Goal: Task Accomplishment & Management: Complete application form

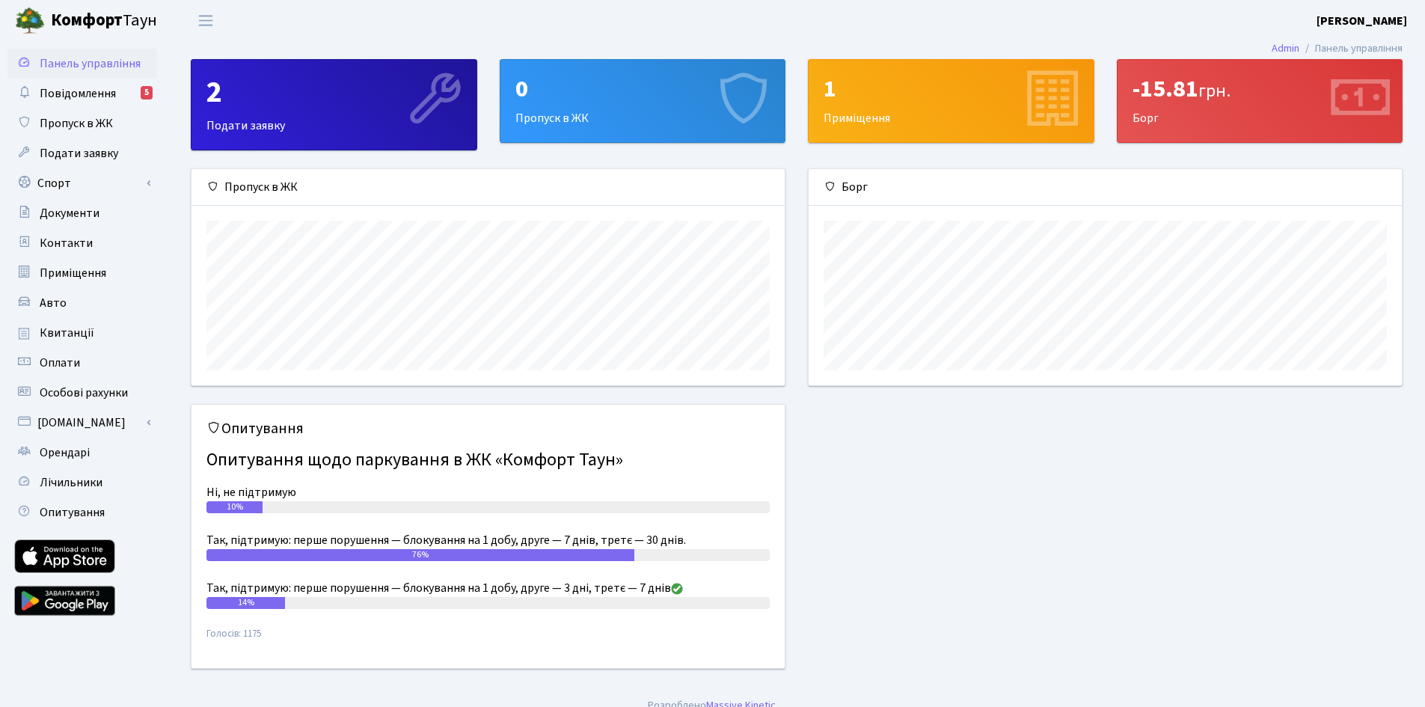
scroll to position [216, 593]
click at [667, 116] on div "0 Пропуск в ЖК" at bounding box center [643, 101] width 285 height 82
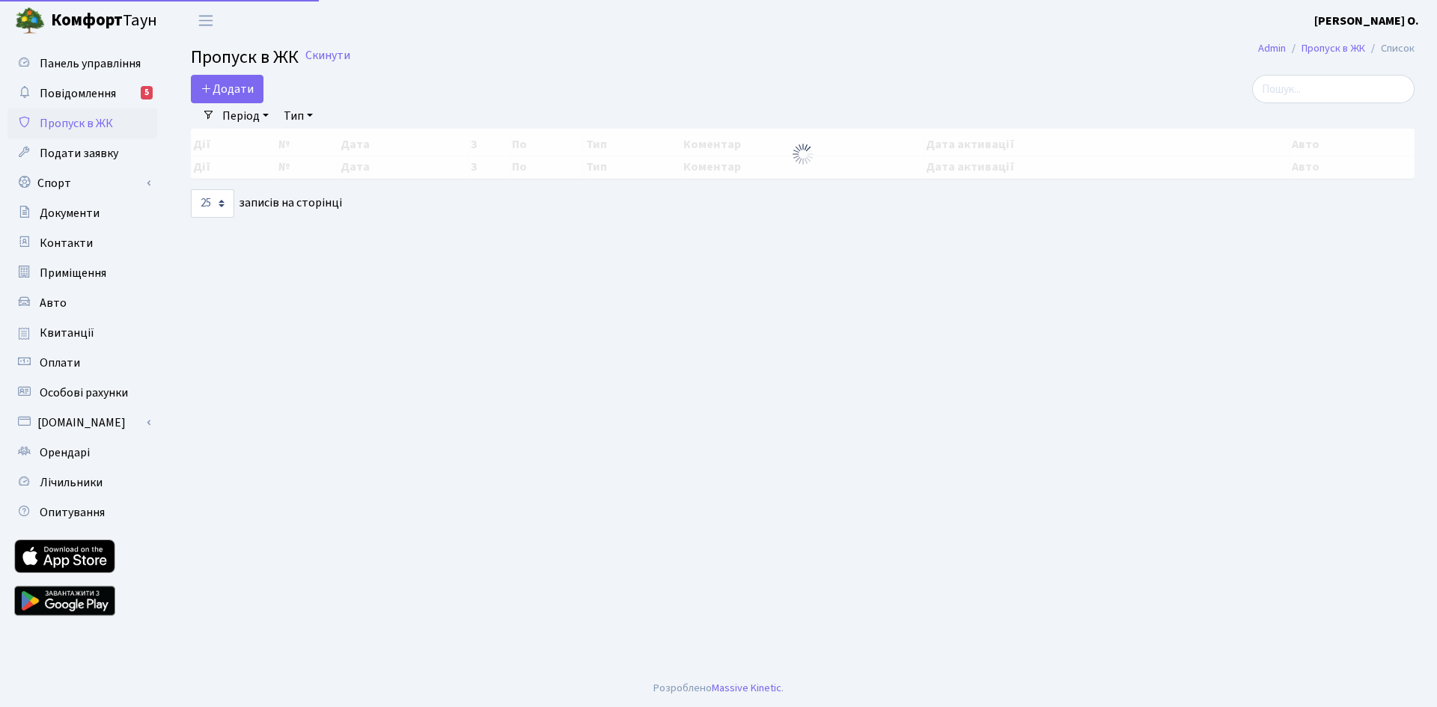
select select "25"
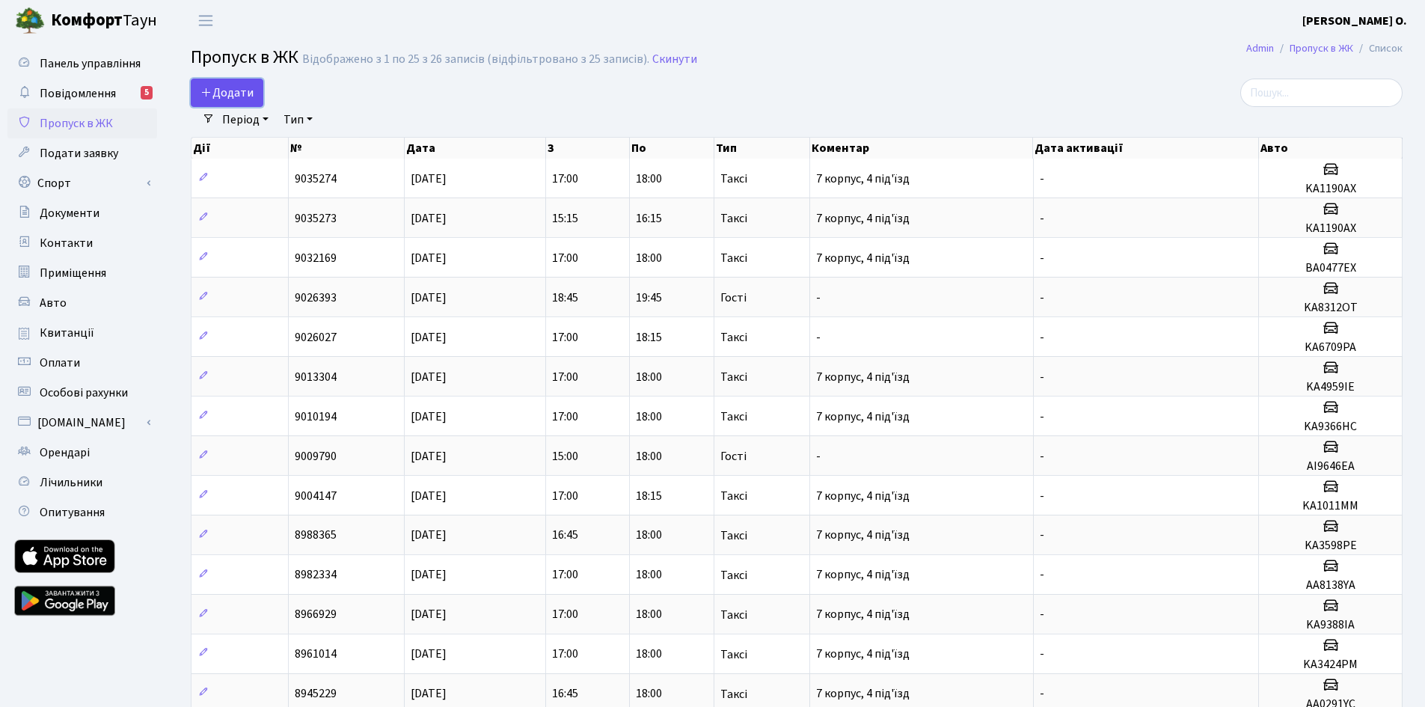
click at [236, 90] on span "Додати" at bounding box center [227, 93] width 53 height 16
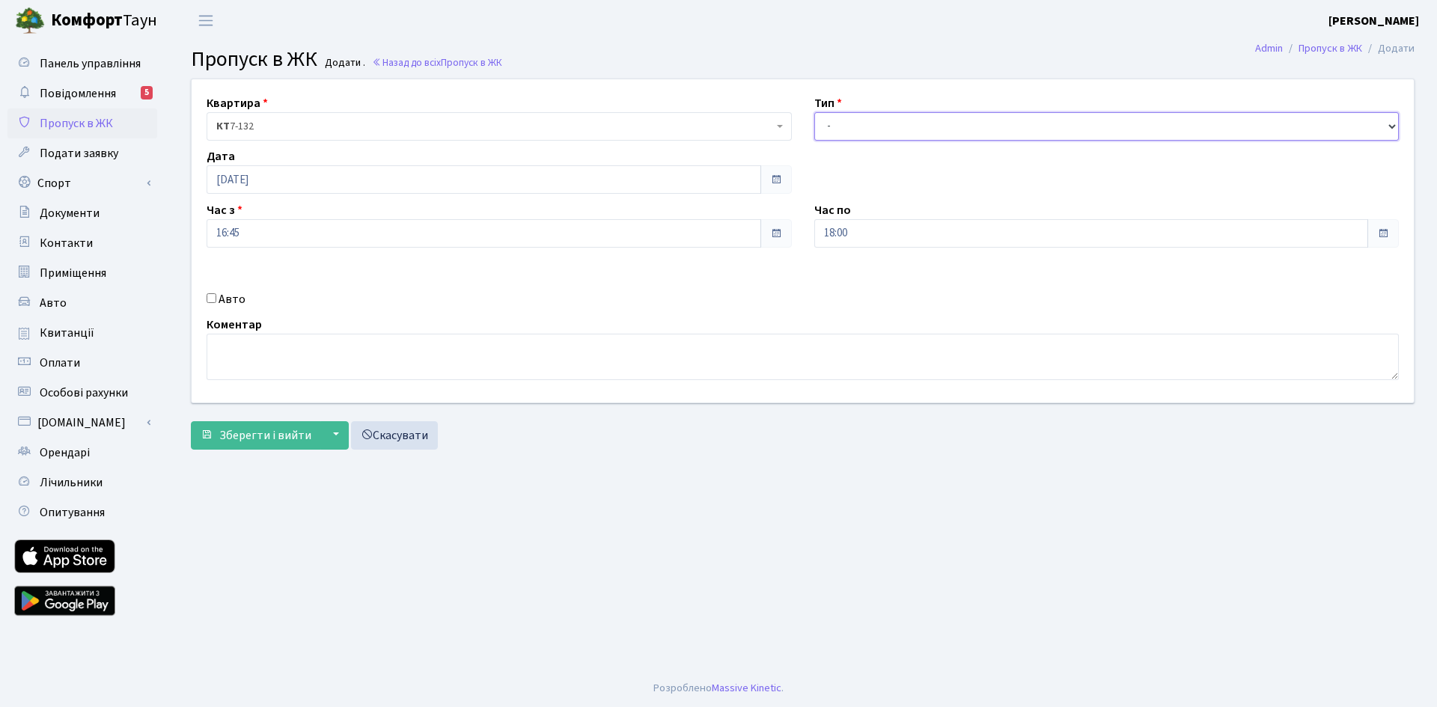
click at [875, 119] on select "- Доставка Таксі Гості Сервіс" at bounding box center [1106, 126] width 585 height 28
select select "2"
click at [814, 112] on select "- Доставка Таксі Гості Сервіс" at bounding box center [1106, 126] width 585 height 28
click at [232, 303] on label "Авто" at bounding box center [232, 299] width 27 height 18
click at [216, 303] on input "Авто" at bounding box center [212, 298] width 10 height 10
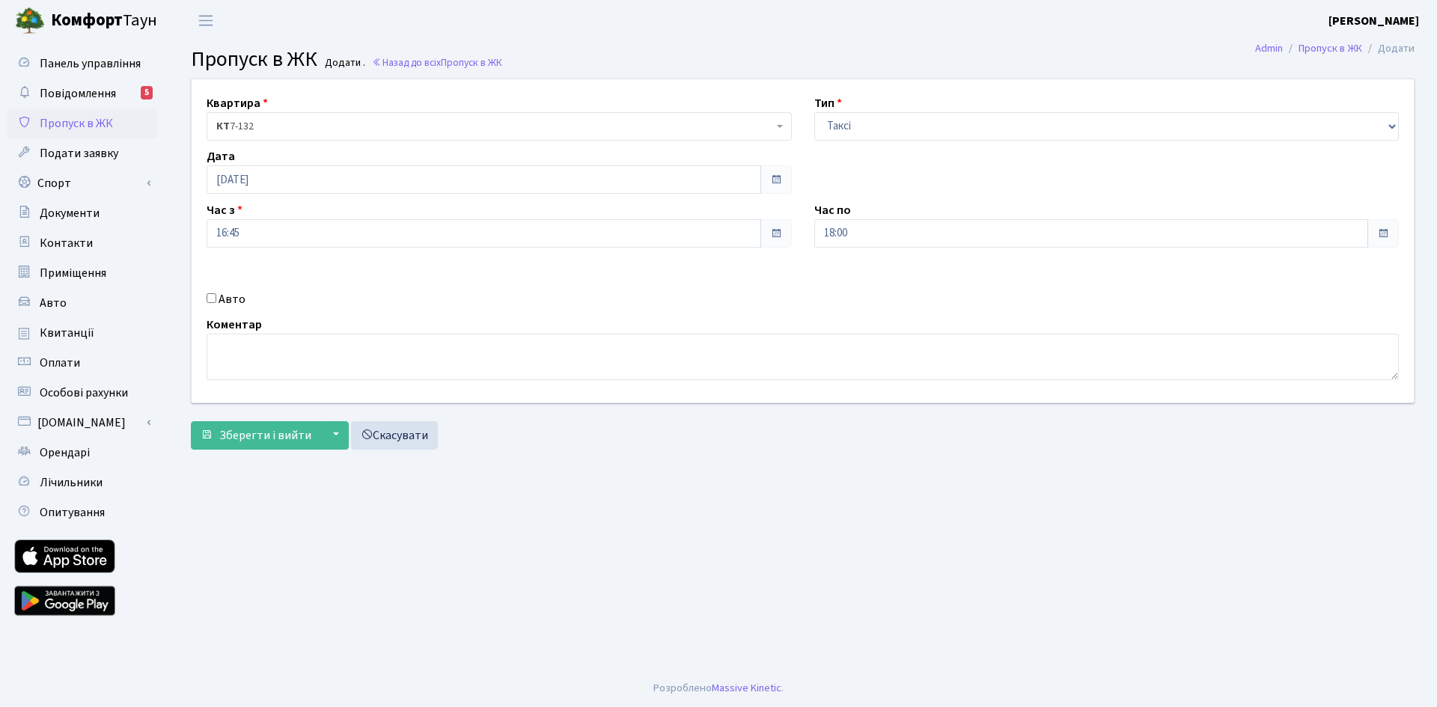
checkbox input "true"
type input "AA0513YB"
click at [797, 450] on div "Квартира <b>КТ</b>&nbsp;&nbsp;&nbsp;&nbsp;7-132 КТ 7-132 Тип - Доставка Таксі Г…" at bounding box center [803, 268] width 1246 height 379
click at [257, 438] on span "Зберегти і вийти" at bounding box center [265, 435] width 92 height 16
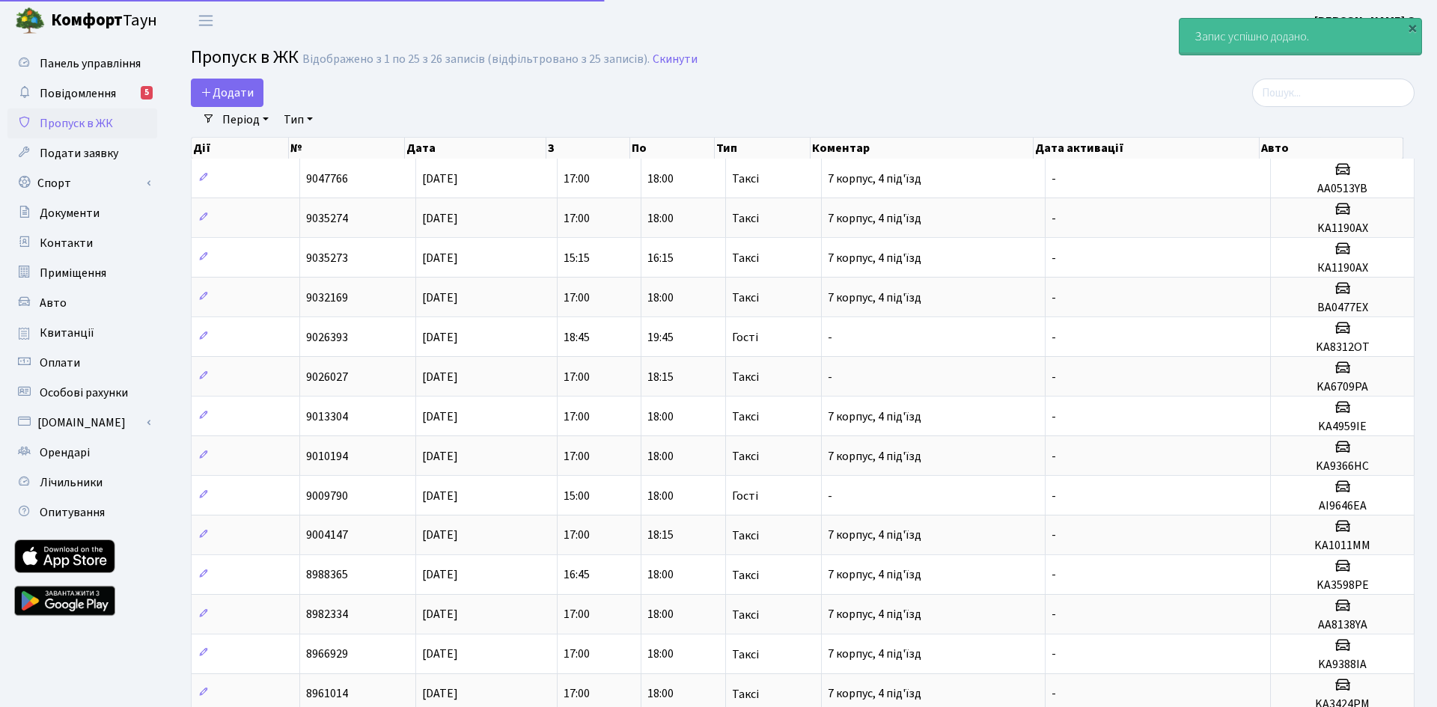
select select "25"
